Goal: Task Accomplishment & Management: Manage account settings

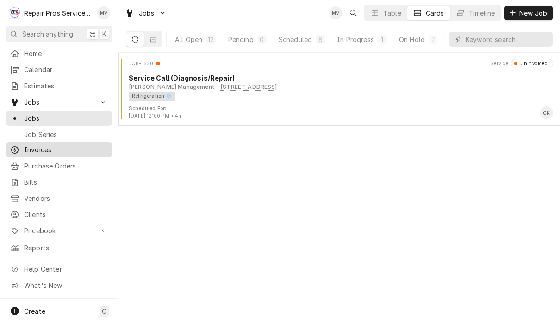
click at [53, 146] on span "Invoices" at bounding box center [66, 150] width 84 height 10
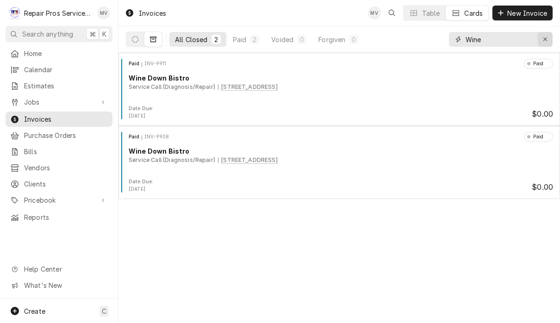
click at [547, 39] on icon "Erase input" at bounding box center [545, 39] width 5 height 6
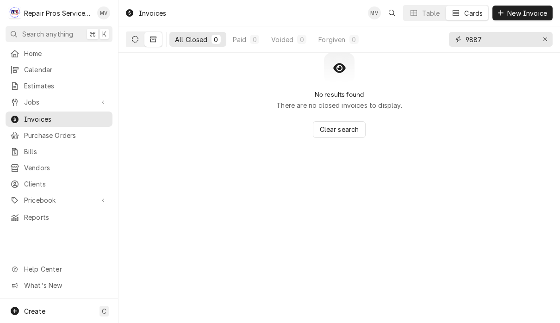
type input "9887"
click at [130, 42] on button "Dynamic Content Wrapper" at bounding box center [135, 39] width 18 height 15
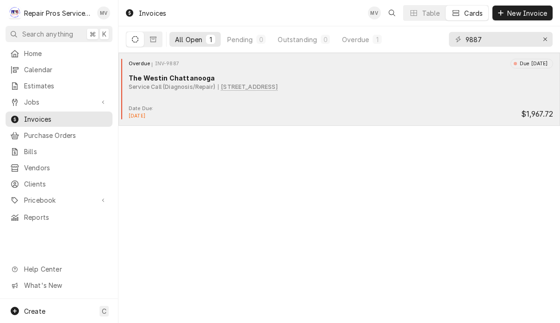
click at [347, 107] on div "Date Due: Aug 28, 2025 $1,967.72" at bounding box center [339, 112] width 434 height 15
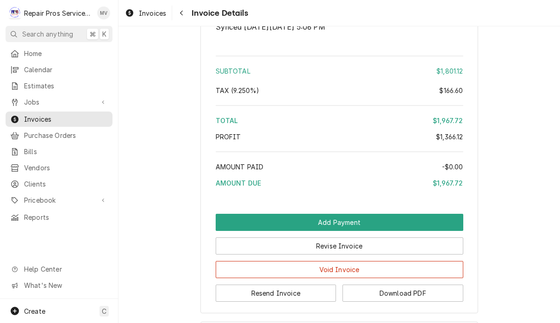
scroll to position [2171, 0]
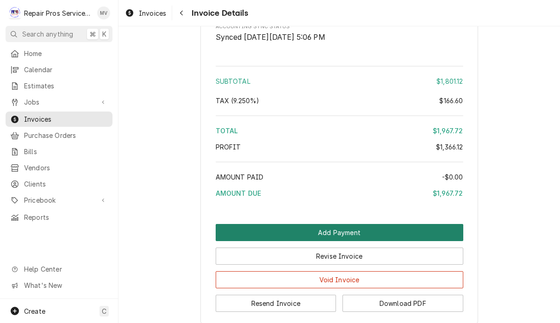
click at [390, 224] on button "Add Payment" at bounding box center [340, 232] width 248 height 17
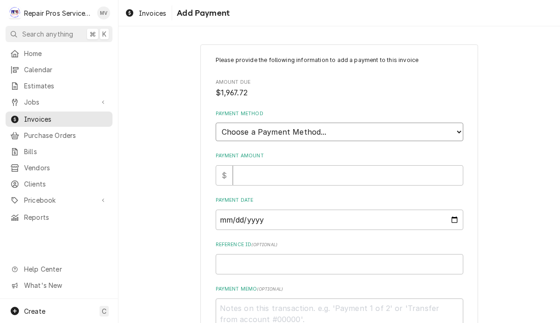
click at [381, 124] on select "Choose a Payment Method... Cash Check Credit/Debit Card ACH/eCheck Other" at bounding box center [340, 132] width 248 height 19
select select "2"
click at [374, 170] on input "Payment Amount" at bounding box center [348, 175] width 231 height 20
type textarea "x"
type input "1"
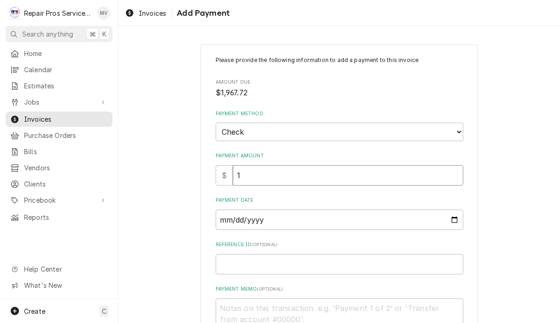
type textarea "x"
type input "19"
type textarea "x"
type input "196"
type textarea "x"
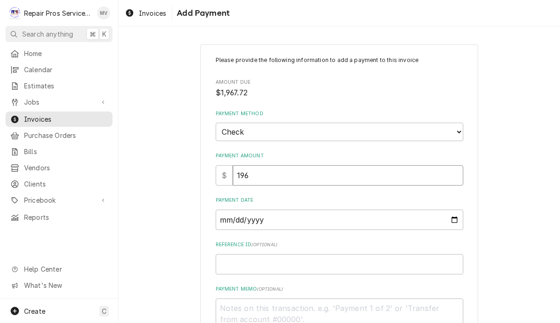
type input "1967"
type textarea "x"
type input "1967.7"
type textarea "x"
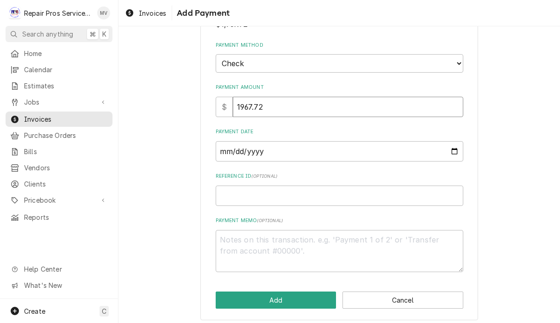
scroll to position [68, 0]
type input "1967.72"
click at [338, 148] on input "Payment Date" at bounding box center [340, 152] width 248 height 20
type input "2025-09-01"
type textarea "x"
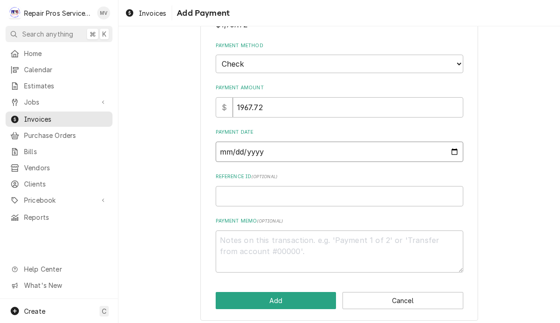
type input "2025-08-29"
click at [361, 190] on input "Reference ID ( optional )" at bounding box center [340, 196] width 248 height 20
type textarea "x"
type input "9"
type textarea "x"
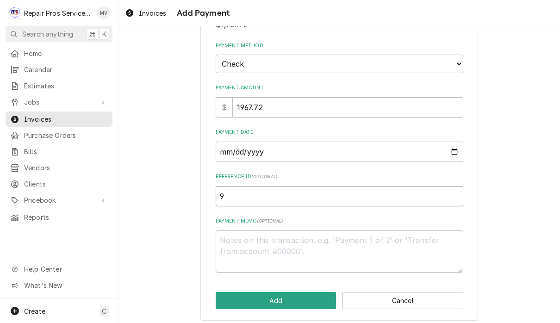
type input "98"
type textarea "x"
type input "988"
type textarea "x"
type input "9887"
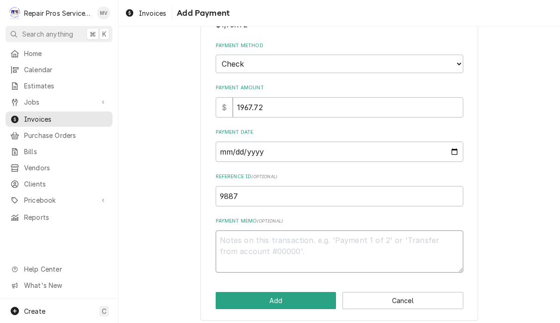
click at [269, 234] on textarea "Payment Memo ( optional )" at bounding box center [340, 252] width 248 height 42
type textarea "x"
type textarea "0"
type textarea "x"
type textarea "01"
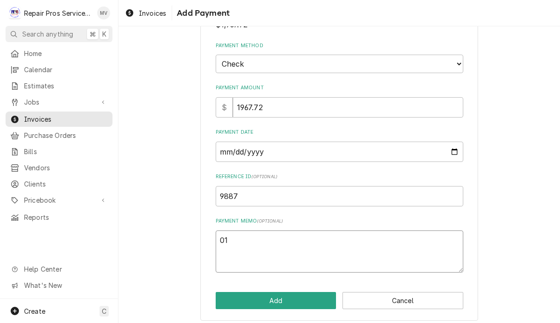
type textarea "x"
type textarea "016"
type textarea "x"
type textarea "0164"
type textarea "x"
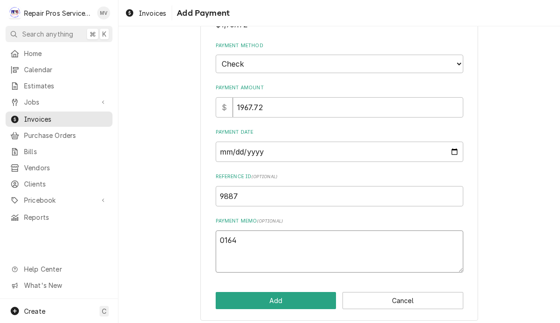
type textarea "01645"
type textarea "x"
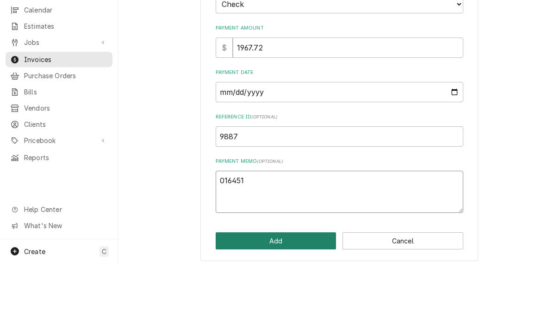
type textarea "016451"
click at [303, 292] on button "Add" at bounding box center [276, 300] width 121 height 17
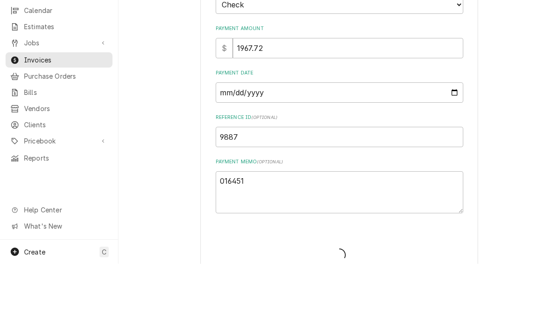
type textarea "x"
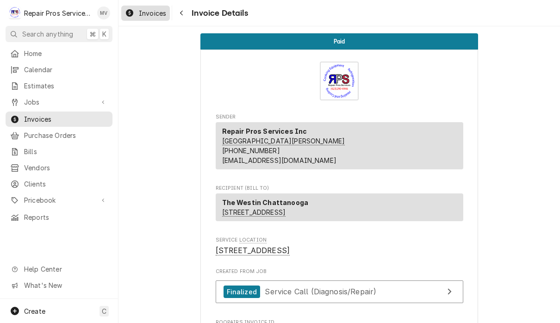
click at [155, 11] on span "Invoices" at bounding box center [152, 13] width 27 height 10
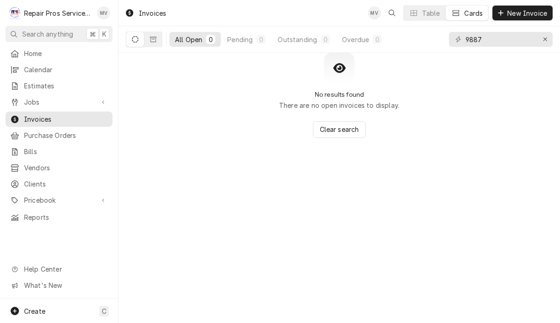
click at [505, 42] on input "9887" at bounding box center [500, 39] width 69 height 15
click at [534, 44] on input "9887" at bounding box center [500, 39] width 69 height 15
click at [546, 38] on icon "Erase input" at bounding box center [545, 39] width 5 height 6
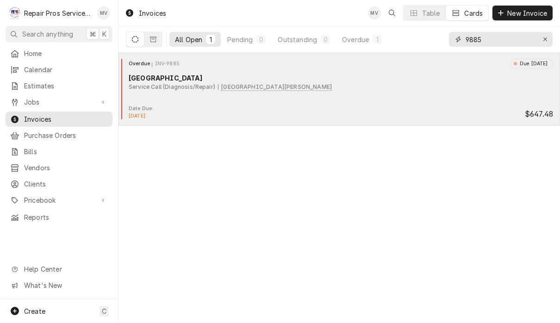
type input "9885"
click at [378, 109] on div "Date Due: Aug 27, 2025 $647.48" at bounding box center [339, 112] width 434 height 15
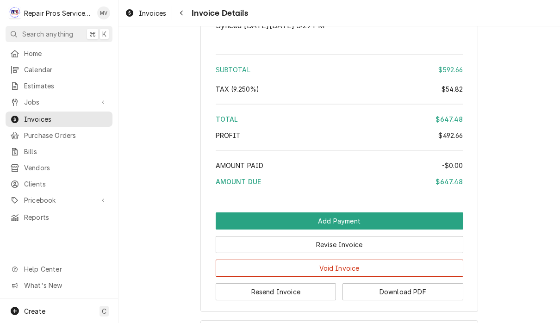
scroll to position [1709, 0]
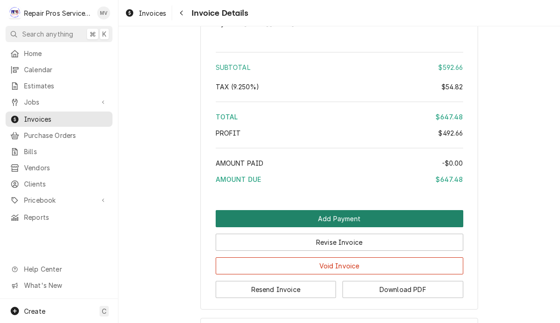
click at [400, 227] on button "Add Payment" at bounding box center [340, 218] width 248 height 17
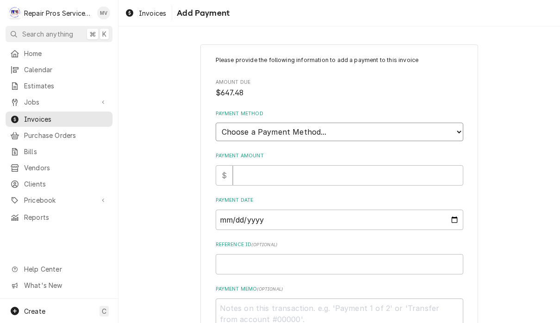
click at [377, 128] on select "Choose a Payment Method... Cash Check Credit/Debit Card ACH/eCheck Other" at bounding box center [340, 132] width 248 height 19
select select "2"
click at [303, 174] on input "Payment Amount" at bounding box center [348, 175] width 231 height 20
type textarea "x"
type input "6"
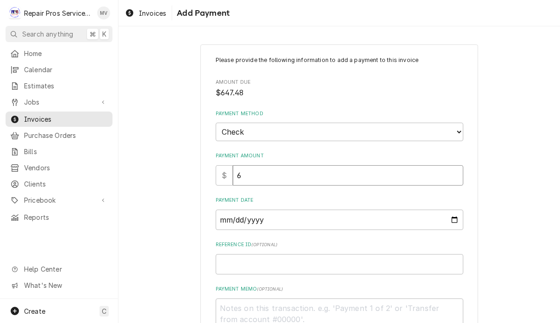
type textarea "x"
type input "64"
type textarea "x"
type input "647"
type textarea "x"
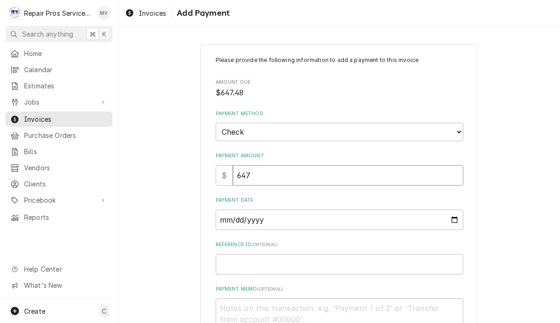
type input "647.4"
type textarea "x"
type input "647.48"
click at [330, 218] on input "Payment Date" at bounding box center [340, 220] width 248 height 20
type input "[DATE]"
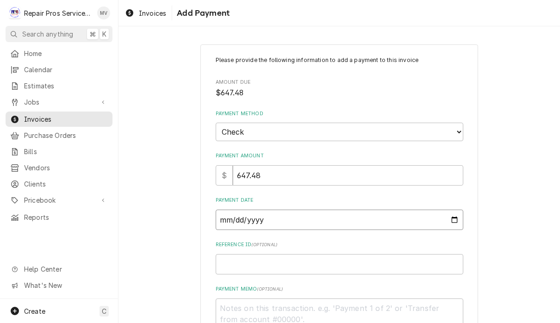
type textarea "x"
type input "[DATE]"
click at [332, 260] on input "Reference ID ( optional )" at bounding box center [340, 264] width 248 height 20
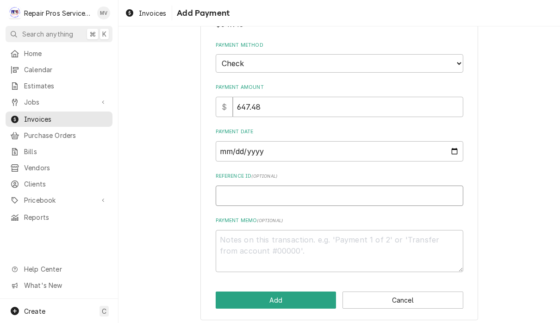
scroll to position [68, 0]
type textarea "x"
type input "9"
type textarea "x"
type input "98"
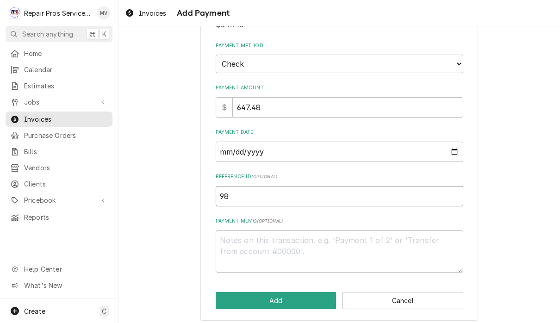
type textarea "x"
type input "988"
type textarea "x"
type input "9885"
click at [278, 231] on textarea "Payment Memo ( optional )" at bounding box center [340, 252] width 248 height 42
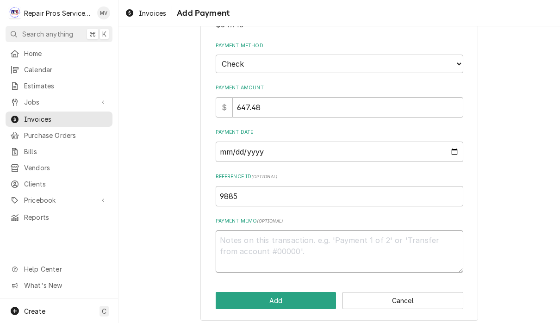
type textarea "x"
type textarea "8"
type textarea "x"
type textarea "88"
type textarea "x"
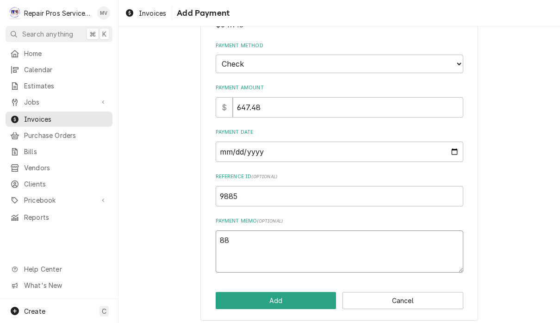
type textarea "884"
type textarea "x"
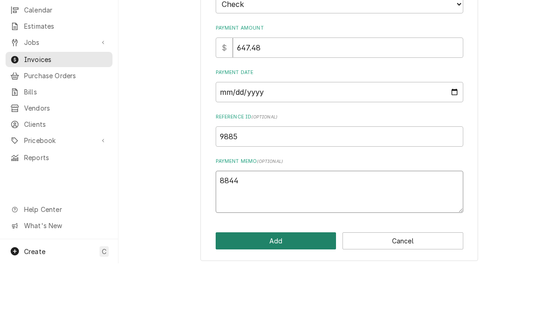
type textarea "8844"
click at [295, 292] on button "Add" at bounding box center [276, 300] width 121 height 17
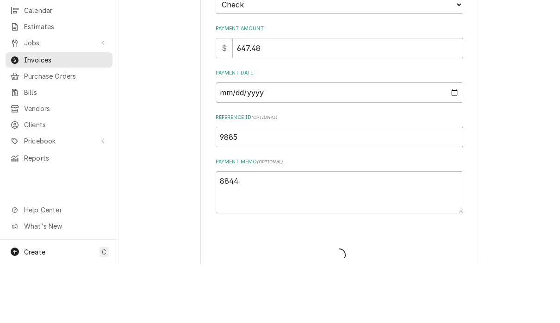
type textarea "x"
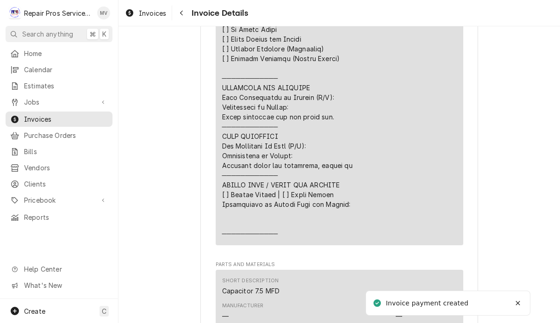
scroll to position [967, 0]
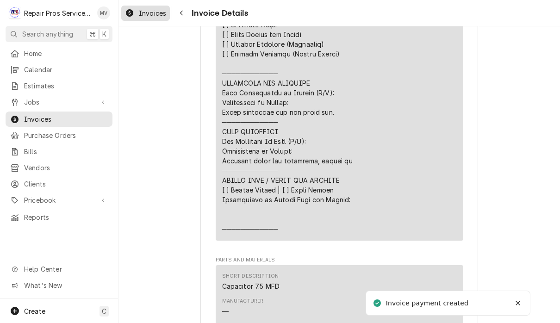
click at [151, 16] on span "Invoices" at bounding box center [152, 13] width 27 height 10
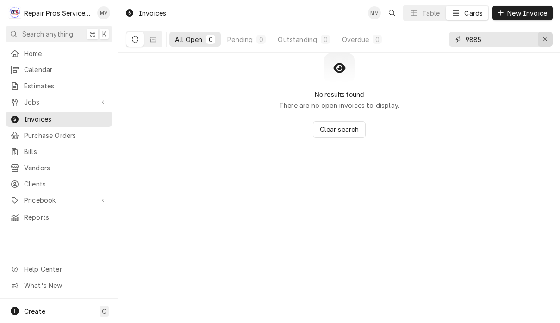
click at [547, 42] on icon "Erase input" at bounding box center [545, 39] width 5 height 6
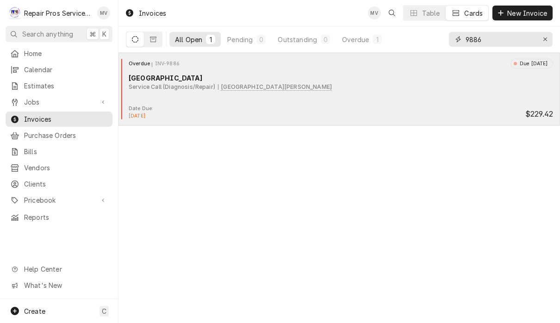
type input "9886"
click at [362, 108] on div "Date Due: Aug 28, 2025 $229.42" at bounding box center [339, 112] width 434 height 15
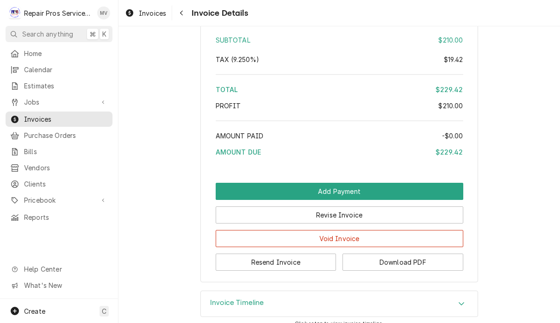
scroll to position [1365, 0]
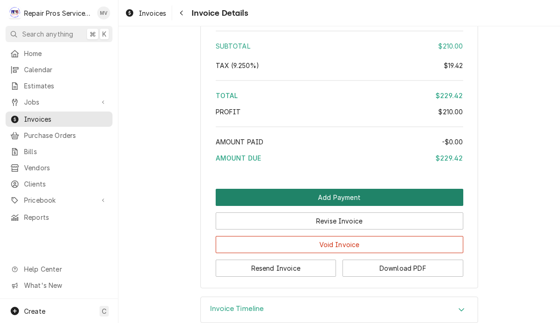
click at [408, 201] on button "Add Payment" at bounding box center [340, 197] width 248 height 17
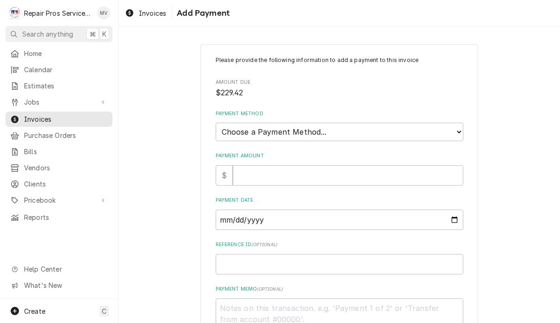
click at [373, 125] on select "Choose a Payment Method... Cash Check Credit/Debit Card ACH/eCheck Other" at bounding box center [340, 132] width 248 height 19
select select "2"
click at [381, 169] on input "Payment Amount" at bounding box center [348, 175] width 231 height 20
type textarea "x"
type input "2"
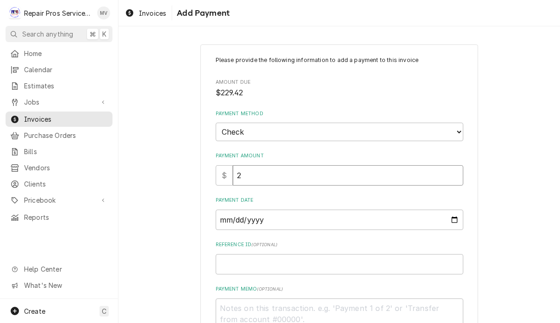
type textarea "x"
type input "22"
type textarea "x"
type input "229"
type textarea "x"
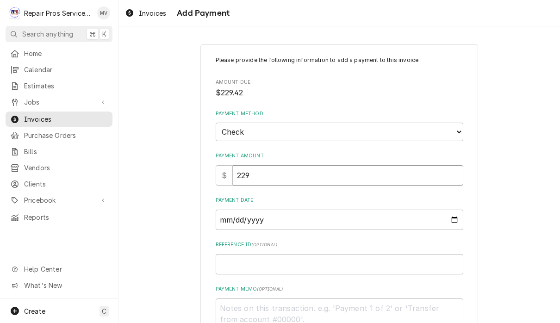
type input "229.4"
type textarea "x"
type input "229.42"
click at [374, 219] on input "Payment Date" at bounding box center [340, 220] width 248 height 20
type input "2025-09-01"
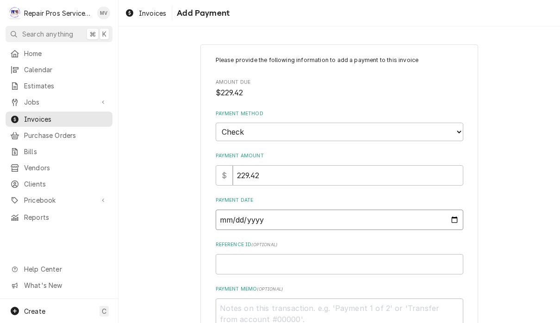
type textarea "x"
type input "2025-08-29"
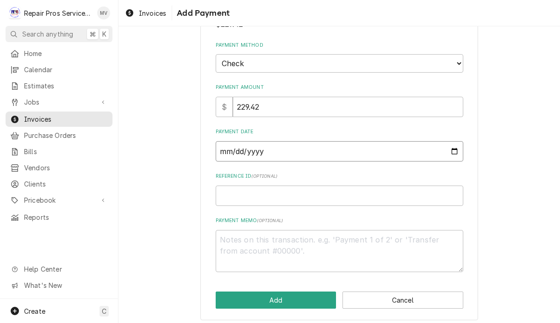
scroll to position [68, 0]
click at [339, 190] on input "Reference ID ( optional )" at bounding box center [340, 196] width 248 height 20
type textarea "x"
type input "9"
type textarea "x"
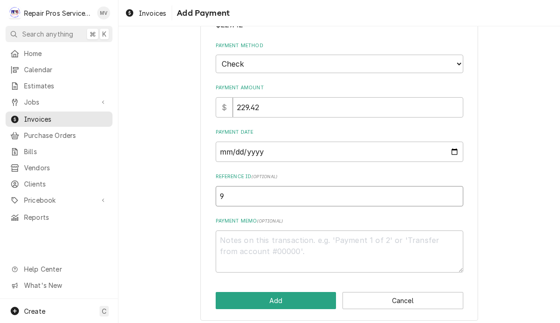
type input "98"
type textarea "x"
type input "988"
type textarea "x"
type input "9886"
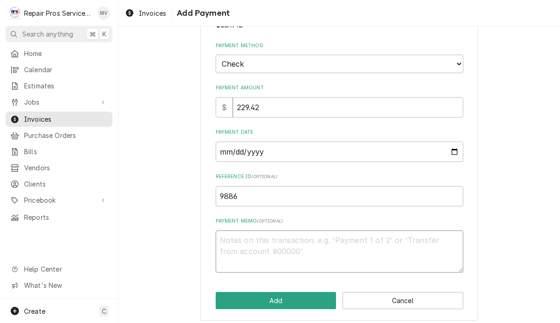
click at [304, 241] on textarea "Payment Memo ( optional )" at bounding box center [340, 252] width 248 height 42
type textarea "x"
type textarea "8"
type textarea "x"
type textarea "88"
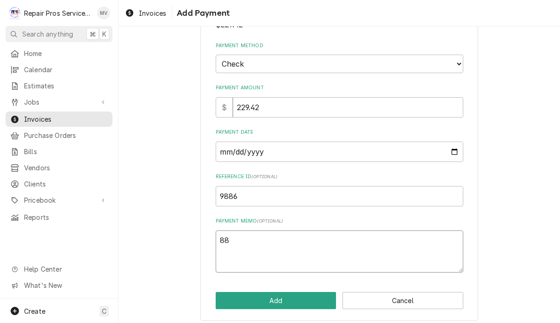
type textarea "x"
type textarea "884"
type textarea "x"
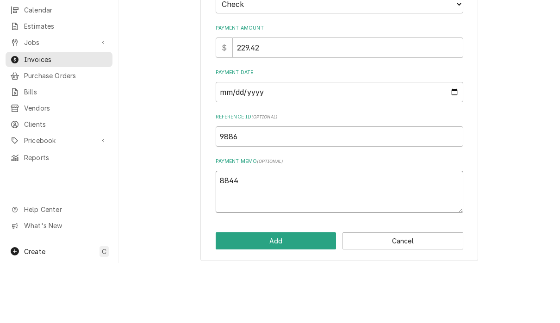
scroll to position [0, 0]
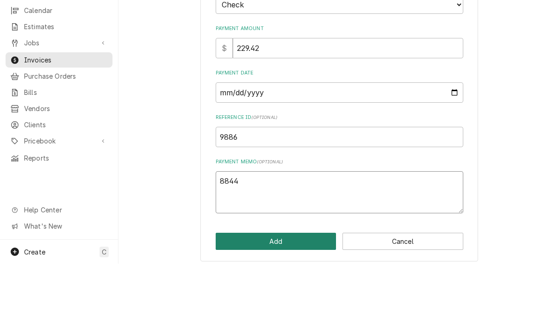
type textarea "8844"
click at [299, 292] on button "Add" at bounding box center [276, 300] width 121 height 17
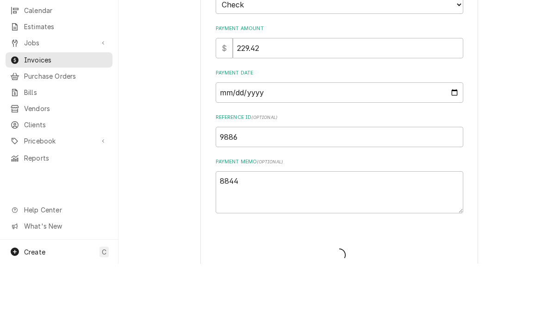
type textarea "x"
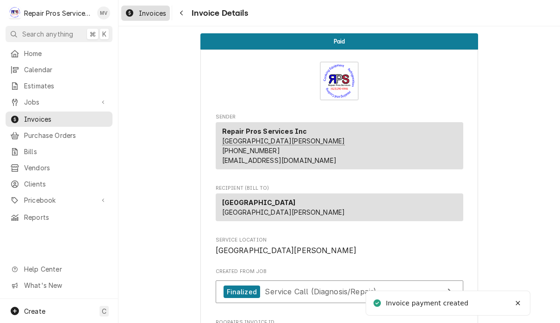
click at [143, 19] on link "Invoices" at bounding box center [145, 13] width 49 height 15
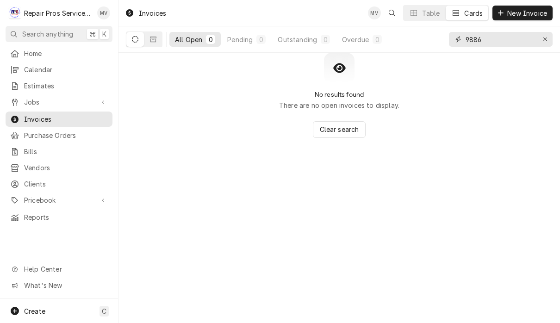
click at [518, 37] on input "9886" at bounding box center [500, 39] width 69 height 15
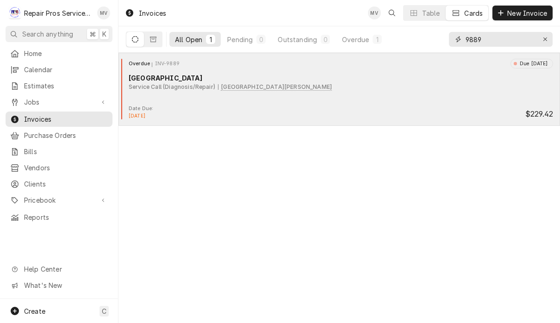
type input "9889"
click at [394, 109] on div "Date Due: Aug 29, 2025 $229.42" at bounding box center [339, 112] width 434 height 15
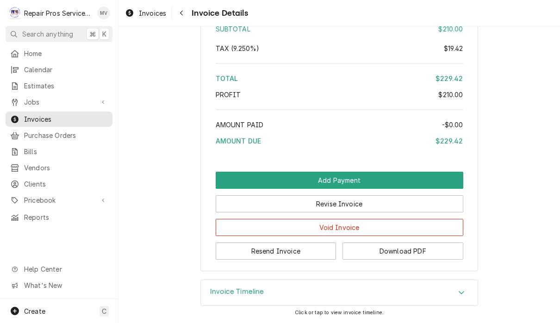
scroll to position [1378, 0]
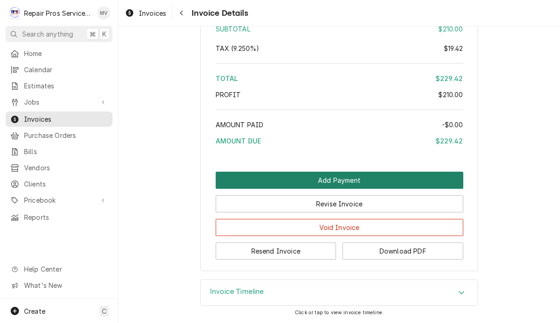
click at [390, 182] on button "Add Payment" at bounding box center [340, 180] width 248 height 17
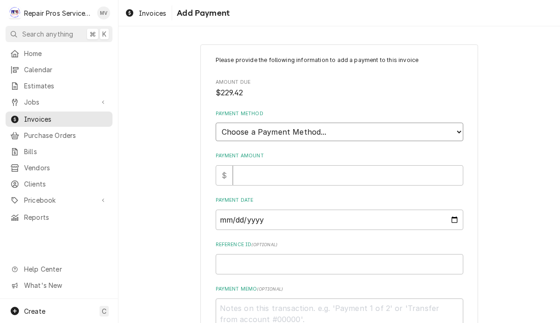
click at [403, 125] on select "Choose a Payment Method... Cash Check Credit/Debit Card ACH/eCheck Other" at bounding box center [340, 132] width 248 height 19
select select "2"
click at [383, 170] on input "Payment Amount" at bounding box center [348, 175] width 231 height 20
type textarea "x"
type input "2"
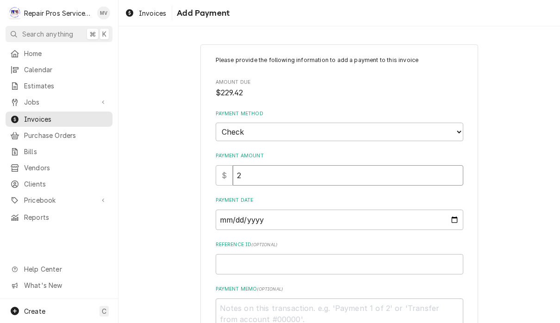
type textarea "x"
type input "22"
type textarea "x"
type input "229"
type textarea "x"
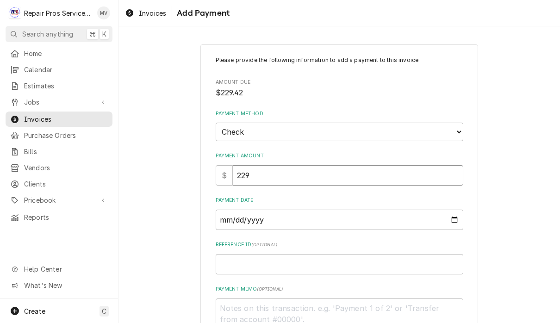
type input "229.4"
type textarea "x"
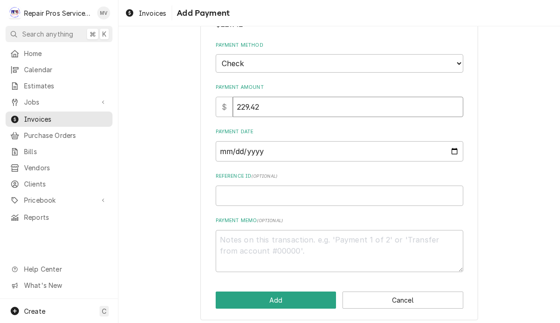
scroll to position [68, 0]
type input "229.42"
click at [253, 145] on input "Payment Date" at bounding box center [340, 152] width 248 height 20
type input "2025-09-01"
type textarea "x"
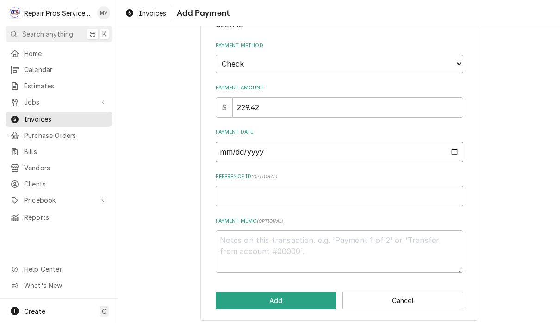
type input "2025-08-29"
click at [402, 190] on input "Reference ID ( optional )" at bounding box center [340, 196] width 248 height 20
type textarea "x"
type input "9"
type textarea "x"
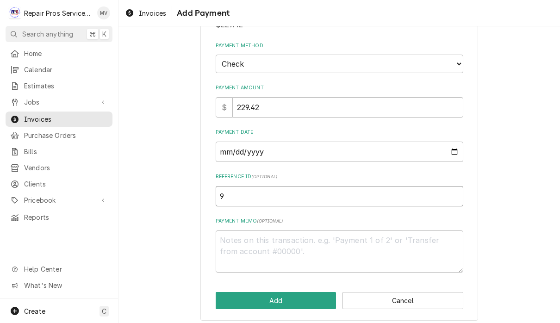
type input "98"
type textarea "x"
type input "988"
type textarea "x"
type input "9889"
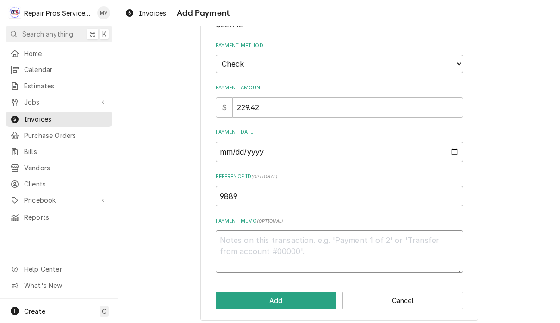
click at [240, 236] on textarea "Payment Memo ( optional )" at bounding box center [340, 252] width 248 height 42
type textarea "x"
type textarea "8"
type textarea "x"
type textarea "88"
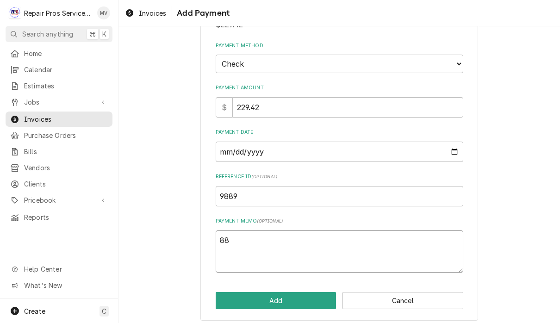
type textarea "x"
type textarea "884"
type textarea "x"
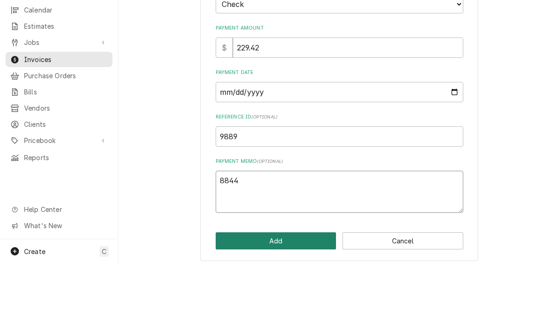
type textarea "8844"
click at [300, 292] on button "Add" at bounding box center [276, 300] width 121 height 17
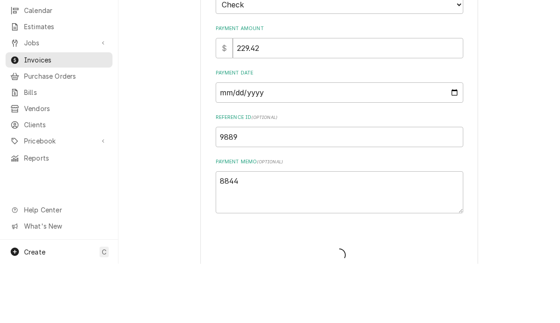
type textarea "x"
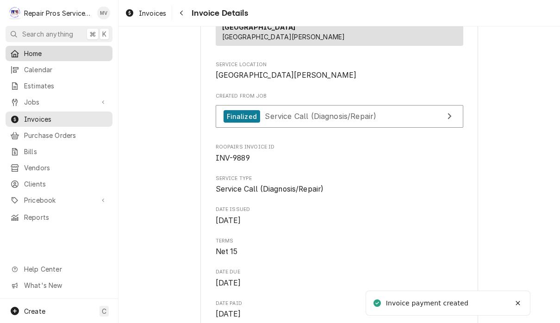
scroll to position [170, 0]
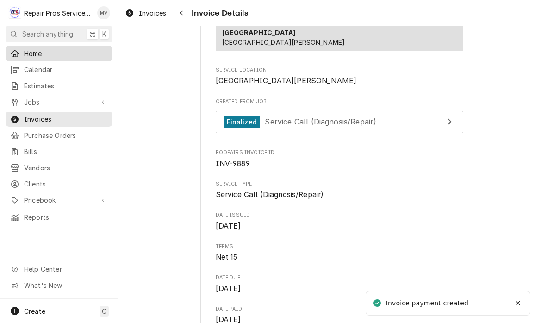
click at [44, 54] on span "Home" at bounding box center [66, 54] width 84 height 10
